Goal: Task Accomplishment & Management: Use online tool/utility

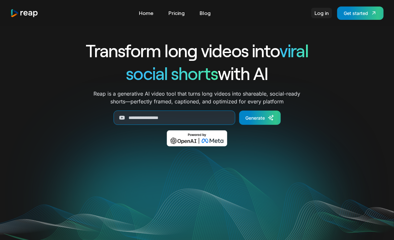
click at [320, 16] on link "Log in" at bounding box center [321, 13] width 21 height 10
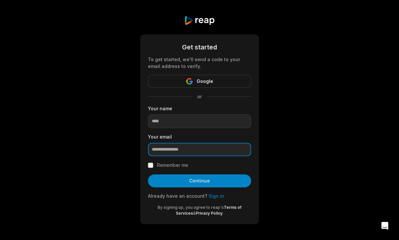
click at [187, 150] on input "email" at bounding box center [199, 150] width 103 height 14
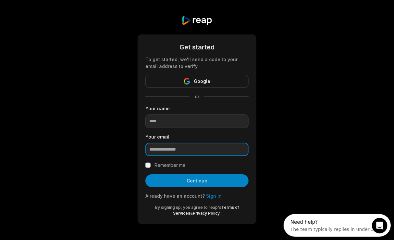
type input "**********"
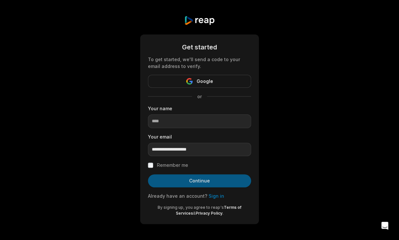
click at [195, 178] on button "Continue" at bounding box center [199, 180] width 103 height 13
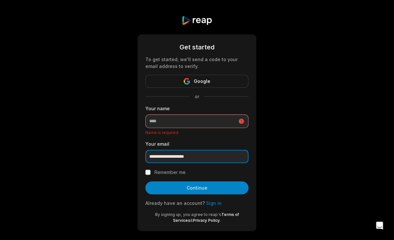
drag, startPoint x: 164, startPoint y: 155, endPoint x: 147, endPoint y: 156, distance: 16.9
click at [145, 156] on input "**********" at bounding box center [196, 157] width 103 height 14
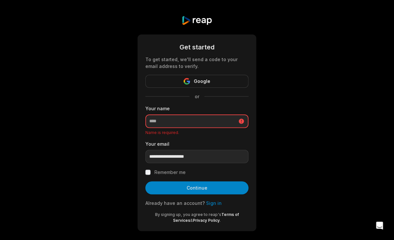
click at [185, 121] on input at bounding box center [196, 121] width 103 height 14
paste input "******"
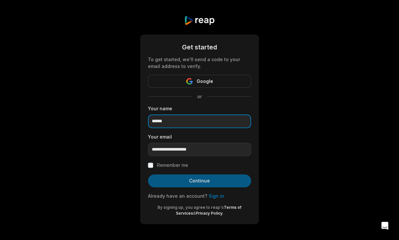
type input "******"
click at [195, 179] on button "Continue" at bounding box center [199, 180] width 103 height 13
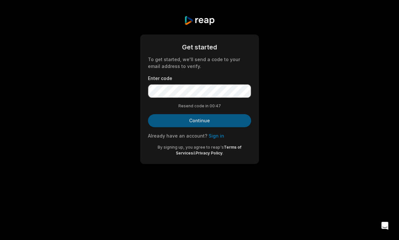
click at [194, 120] on button "Continue" at bounding box center [199, 120] width 103 height 13
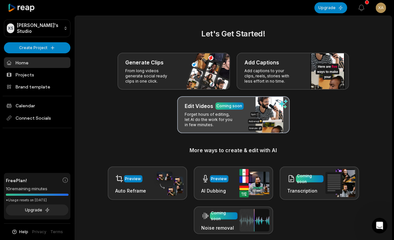
click at [206, 118] on p "Forget hours of editing, let AI do the work for you in few minutes." at bounding box center [210, 120] width 50 height 16
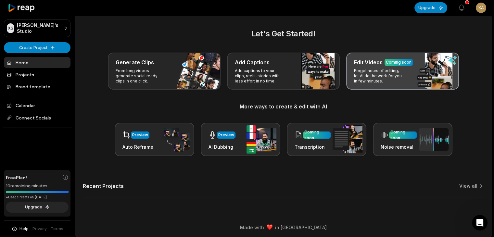
click at [392, 82] on p "Forget hours of editing, let AI do the work for you in few minutes." at bounding box center [379, 76] width 50 height 16
click at [390, 76] on p "Forget hours of editing, let AI do the work for you in few minutes." at bounding box center [379, 76] width 50 height 16
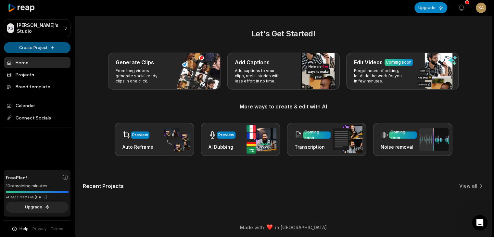
click at [52, 48] on html "XS Xafove's Studio Create Project Home Projects Brand template Calendar Connect…" at bounding box center [247, 118] width 494 height 237
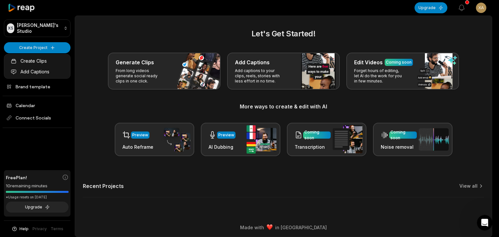
click at [100, 41] on html "XS Xafove's Studio Create Project Home Projects Brand template Calendar Connect…" at bounding box center [249, 118] width 499 height 237
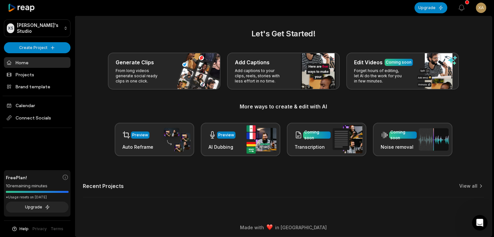
click at [47, 63] on link "Home" at bounding box center [37, 62] width 67 height 11
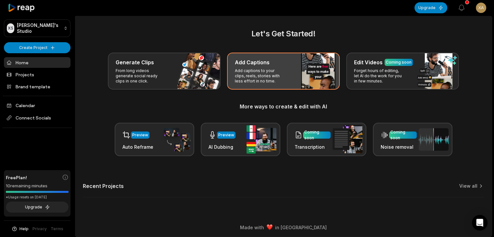
click at [257, 75] on p "Add captions to your clips, reels, stories with less effort in no time." at bounding box center [260, 76] width 50 height 16
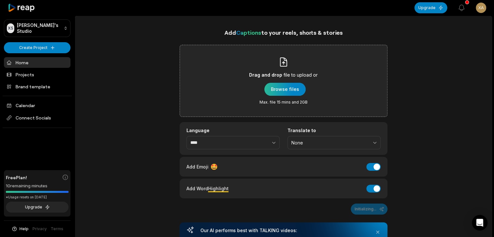
click at [291, 91] on div "button" at bounding box center [284, 89] width 41 height 13
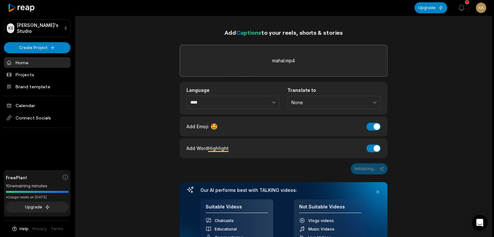
click at [368, 169] on div "Initializing..." at bounding box center [284, 168] width 208 height 11
click at [419, 150] on div "Add Captions to your reels, shorts & stories mahal.mp4 Language **** Translate …" at bounding box center [283, 175] width 417 height 294
click at [304, 61] on div "mahal.mp4" at bounding box center [284, 61] width 208 height 32
click at [304, 63] on div "mahal.mp4" at bounding box center [284, 61] width 208 height 32
click at [457, 96] on div "Add Captions to your reels, shorts & stories mahal.mp4 Language **** Translate …" at bounding box center [283, 175] width 417 height 294
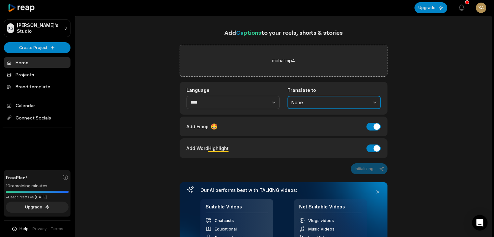
click at [372, 104] on button "None" at bounding box center [333, 103] width 93 height 14
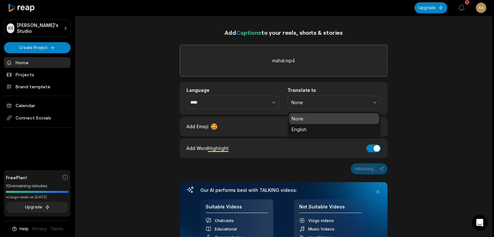
click at [426, 98] on div "Add Captions to your reels, shorts & stories mahal.mp4 Language **** Translate …" at bounding box center [283, 175] width 417 height 294
click at [300, 64] on div "mahal.mp4" at bounding box center [284, 61] width 208 height 32
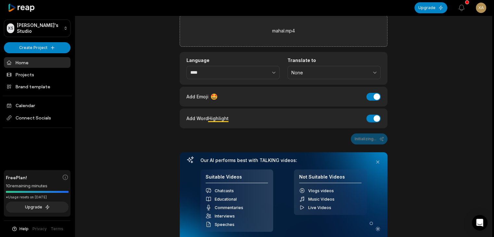
scroll to position [32, 0]
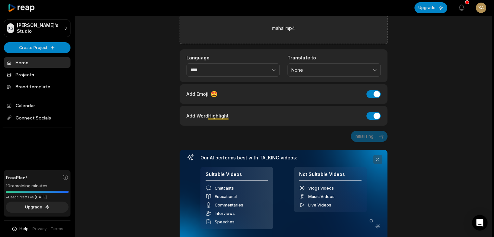
click at [376, 157] on button at bounding box center [377, 159] width 9 height 9
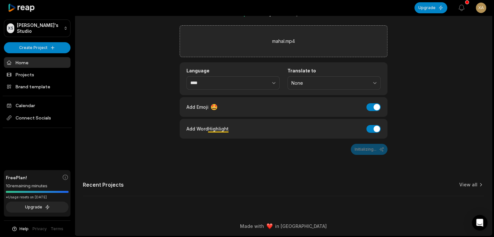
click at [378, 149] on div "Initializing..." at bounding box center [284, 149] width 208 height 11
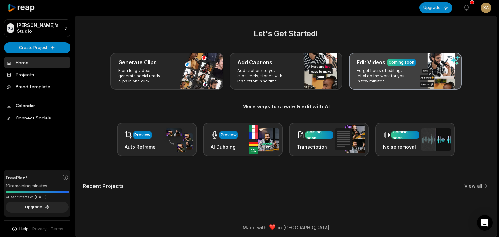
click at [404, 74] on p "Forget hours of editing, let AI do the work for you in few minutes." at bounding box center [381, 76] width 50 height 16
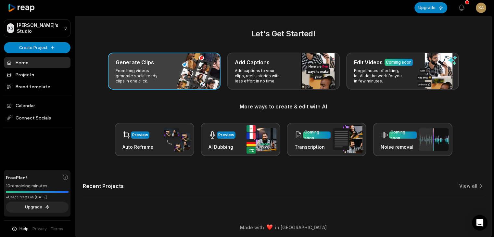
click at [153, 70] on p "From long videos generate social ready clips in one click." at bounding box center [141, 76] width 50 height 16
click at [164, 78] on p "From long videos generate social ready clips in one click." at bounding box center [141, 76] width 50 height 16
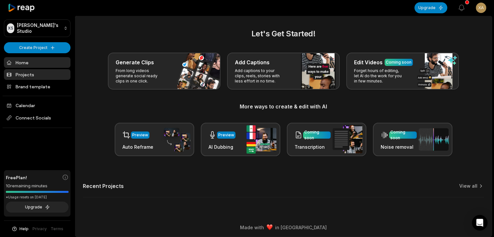
click at [45, 74] on link "Projects" at bounding box center [37, 74] width 67 height 11
click at [467, 186] on link "View all" at bounding box center [468, 186] width 18 height 6
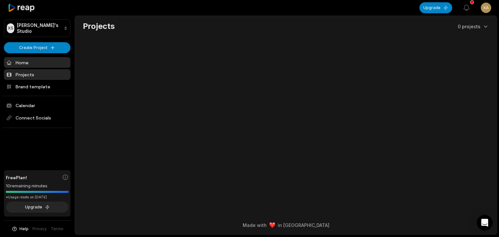
click at [36, 62] on link "Home" at bounding box center [37, 62] width 67 height 11
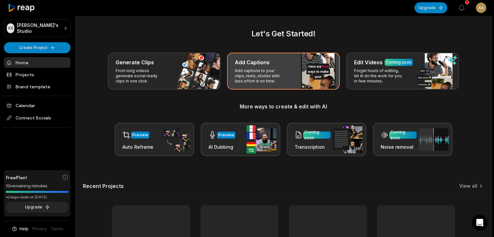
click at [288, 73] on div "Add Captions Add captions to your clips, reels, stories with less effort in no …" at bounding box center [283, 71] width 113 height 37
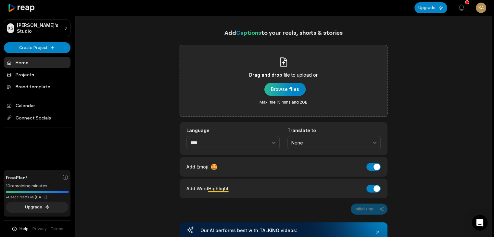
click at [290, 90] on div "button" at bounding box center [284, 89] width 41 height 13
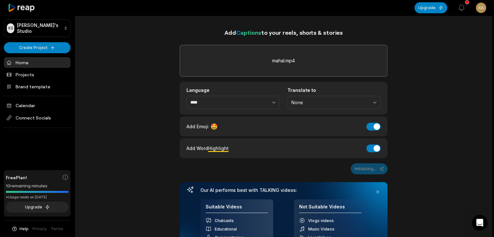
click at [283, 73] on div "mahal.mp4" at bounding box center [284, 61] width 208 height 32
click at [290, 144] on div "Add Word Highlight Add Word Highlight" at bounding box center [283, 148] width 194 height 9
click at [262, 152] on div "Add Word Highlight Add Word Highlight" at bounding box center [284, 148] width 208 height 20
click at [323, 67] on div "mahal.mp4" at bounding box center [284, 61] width 208 height 32
click at [303, 64] on div "mahal.mp4" at bounding box center [284, 61] width 208 height 32
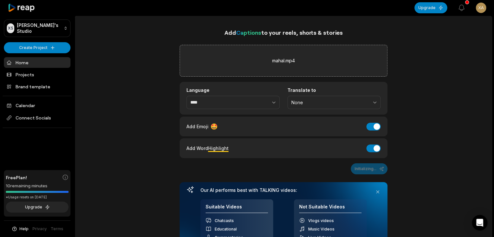
click at [275, 67] on div "mahal.mp4" at bounding box center [284, 61] width 208 height 32
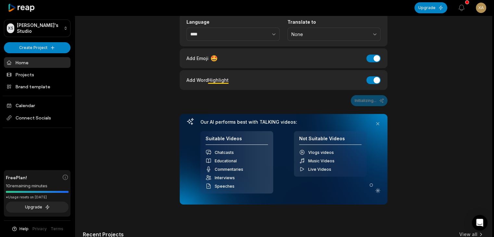
scroll to position [118, 0]
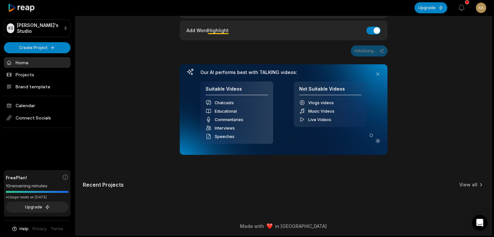
click at [477, 187] on div "Recent Projects View all" at bounding box center [283, 188] width 401 height 15
click at [371, 53] on div "Initializing..." at bounding box center [284, 50] width 208 height 11
click at [66, 28] on html "XS Xafove's Studio Create Project Home Projects Brand template Calendar Connect…" at bounding box center [247, 0] width 494 height 237
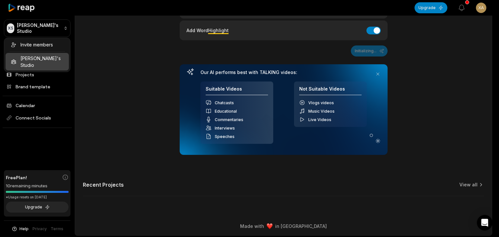
click at [100, 29] on html "XS Xafove's Studio Create Project Home Projects Brand template Calendar Connect…" at bounding box center [249, 0] width 499 height 237
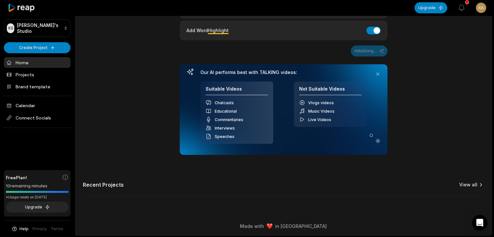
click at [477, 181] on icon at bounding box center [480, 184] width 6 height 6
click at [476, 181] on link "View all" at bounding box center [468, 184] width 18 height 6
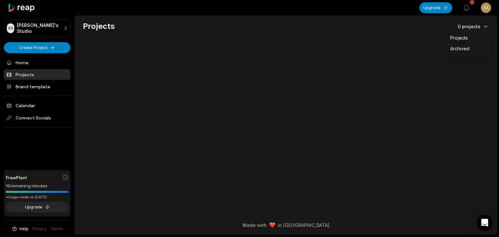
click at [484, 25] on html "XS Xafove's Studio Create Project Home Projects Brand template Calendar Connect…" at bounding box center [249, 118] width 499 height 237
click at [379, 54] on html "XS Xafove's Studio Create Project Home Projects Brand template Calendar Connect…" at bounding box center [249, 118] width 499 height 237
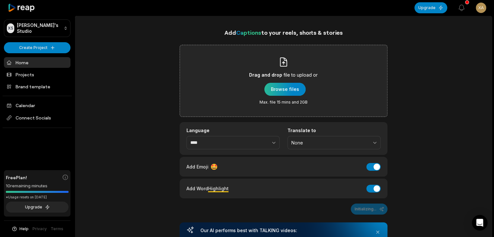
click at [289, 89] on div "button" at bounding box center [284, 89] width 41 height 13
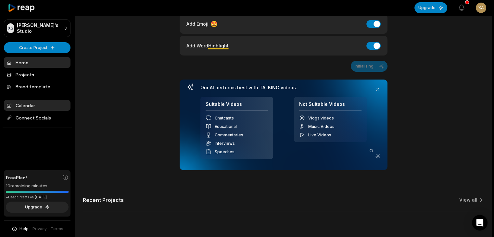
scroll to position [20, 0]
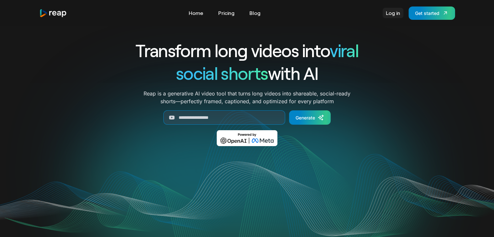
click at [396, 16] on link "Log in" at bounding box center [392, 13] width 21 height 10
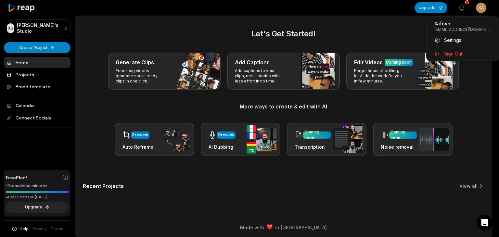
click at [485, 9] on html "XS [PERSON_NAME]'s Studio Create Project Home Projects Brand template Calendar …" at bounding box center [249, 118] width 499 height 237
click at [456, 54] on span "Sign Out" at bounding box center [453, 53] width 18 height 7
